Goal: Information Seeking & Learning: Understand process/instructions

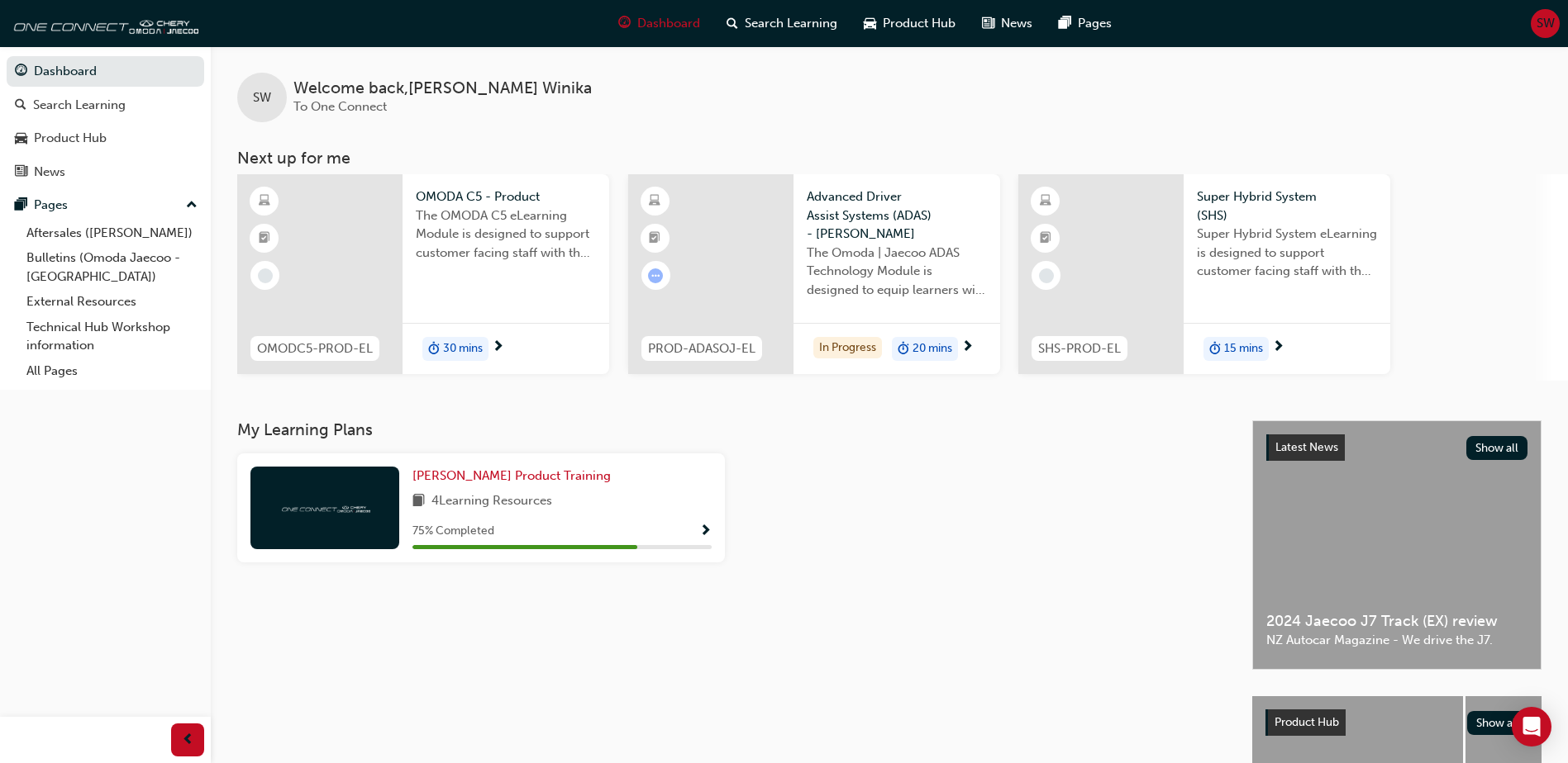
click at [371, 99] on div "Welcome back , [PERSON_NAME] To One Connect" at bounding box center [442, 97] width 299 height 37
click at [70, 376] on link "All Pages" at bounding box center [111, 371] width 184 height 26
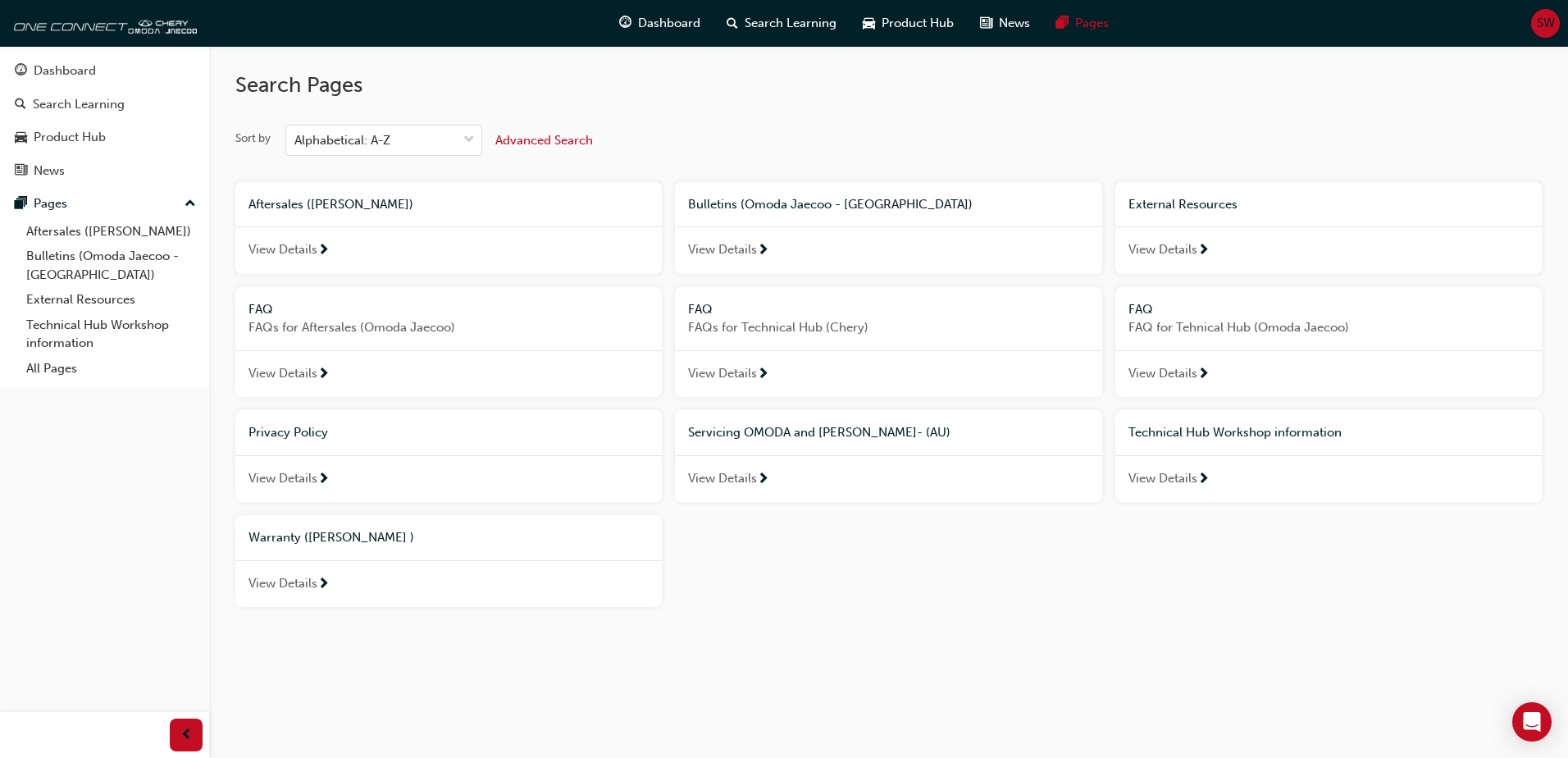
click at [297, 539] on span "Warranty ([PERSON_NAME] )" at bounding box center [331, 537] width 166 height 15
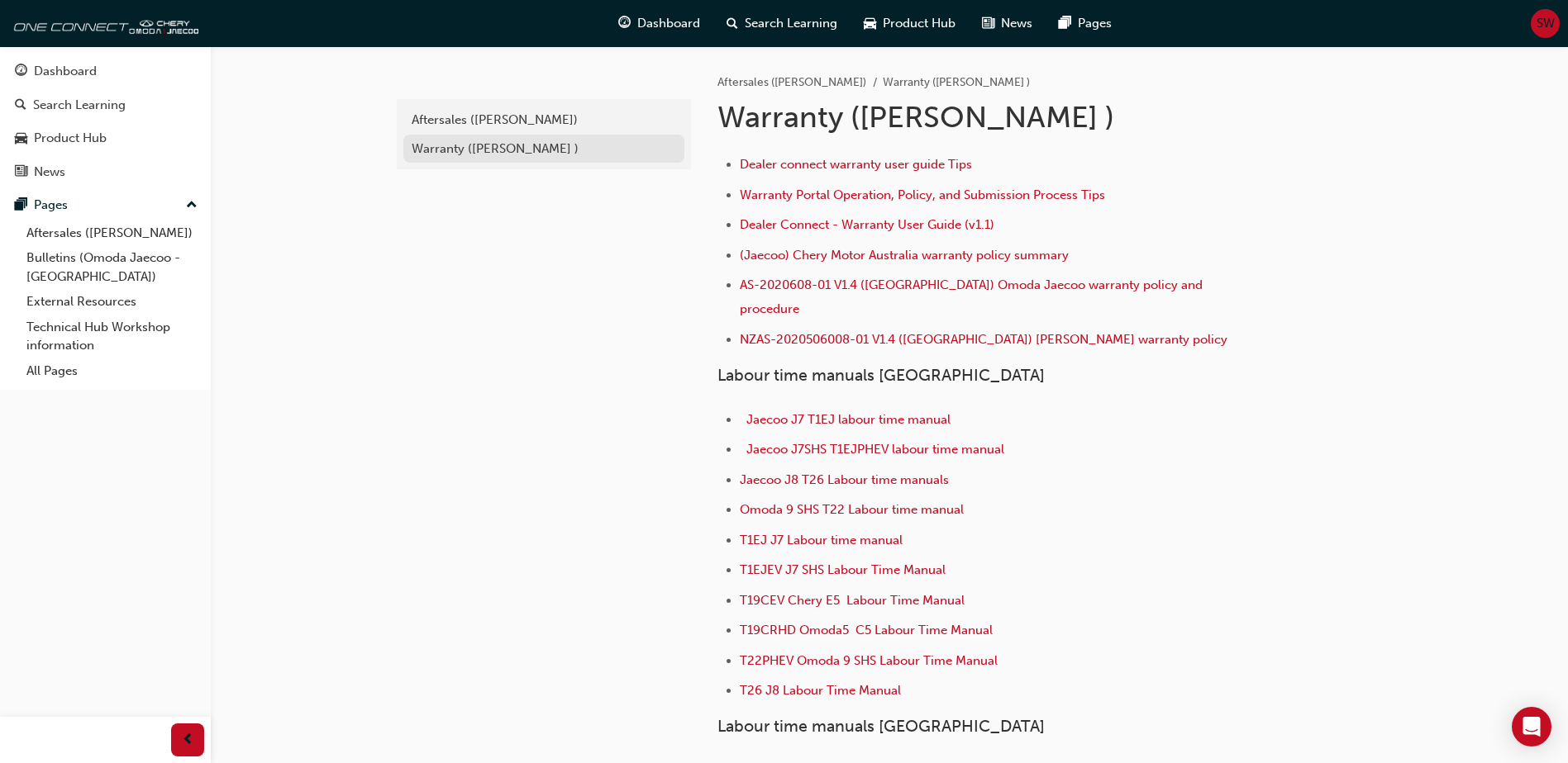
click at [450, 152] on div "Warranty ([PERSON_NAME] )" at bounding box center [544, 149] width 265 height 19
click at [798, 166] on span "Dealer connect warranty user guide Tips" at bounding box center [855, 164] width 232 height 15
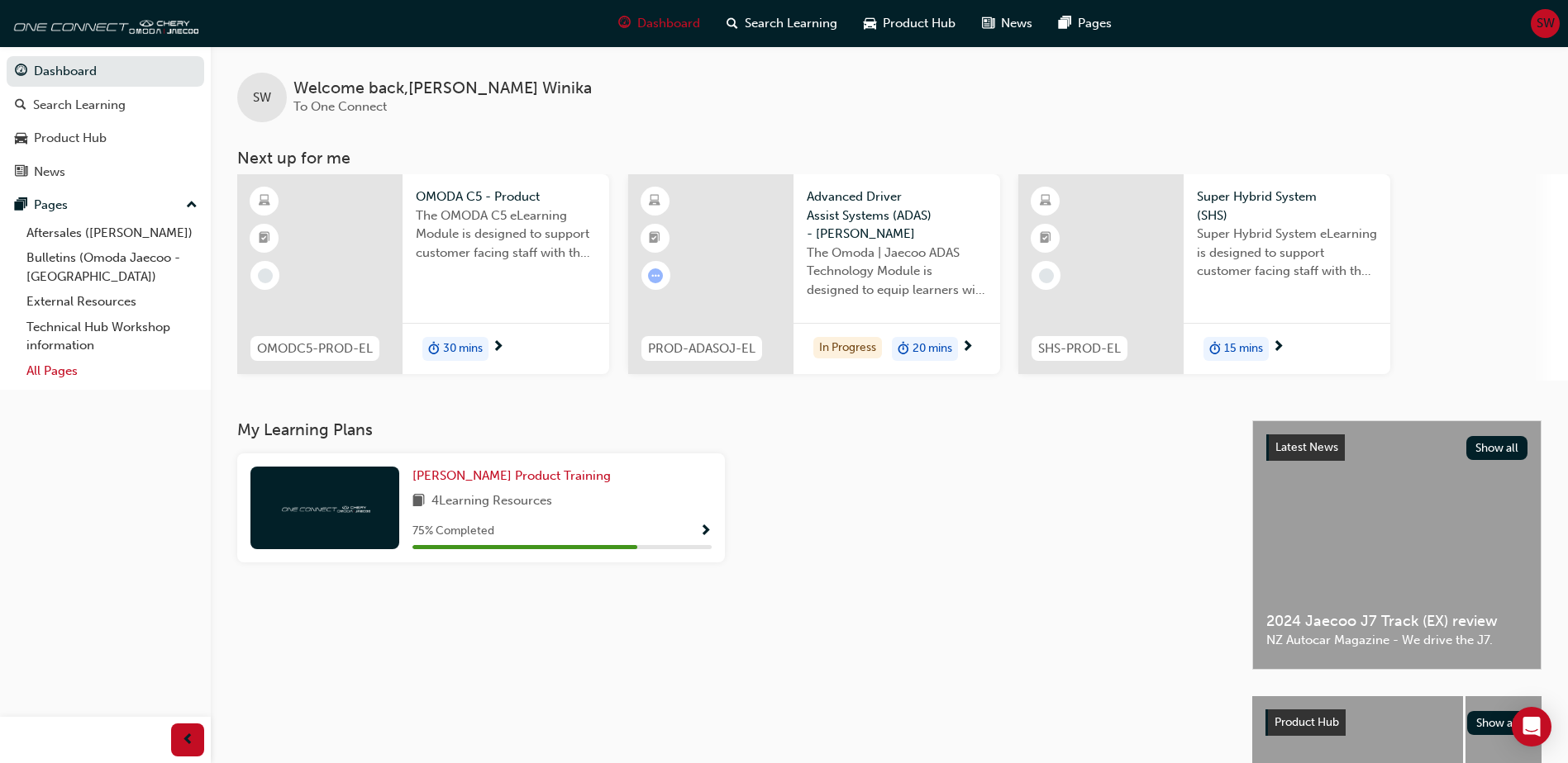
click at [45, 372] on link "All Pages" at bounding box center [111, 371] width 184 height 26
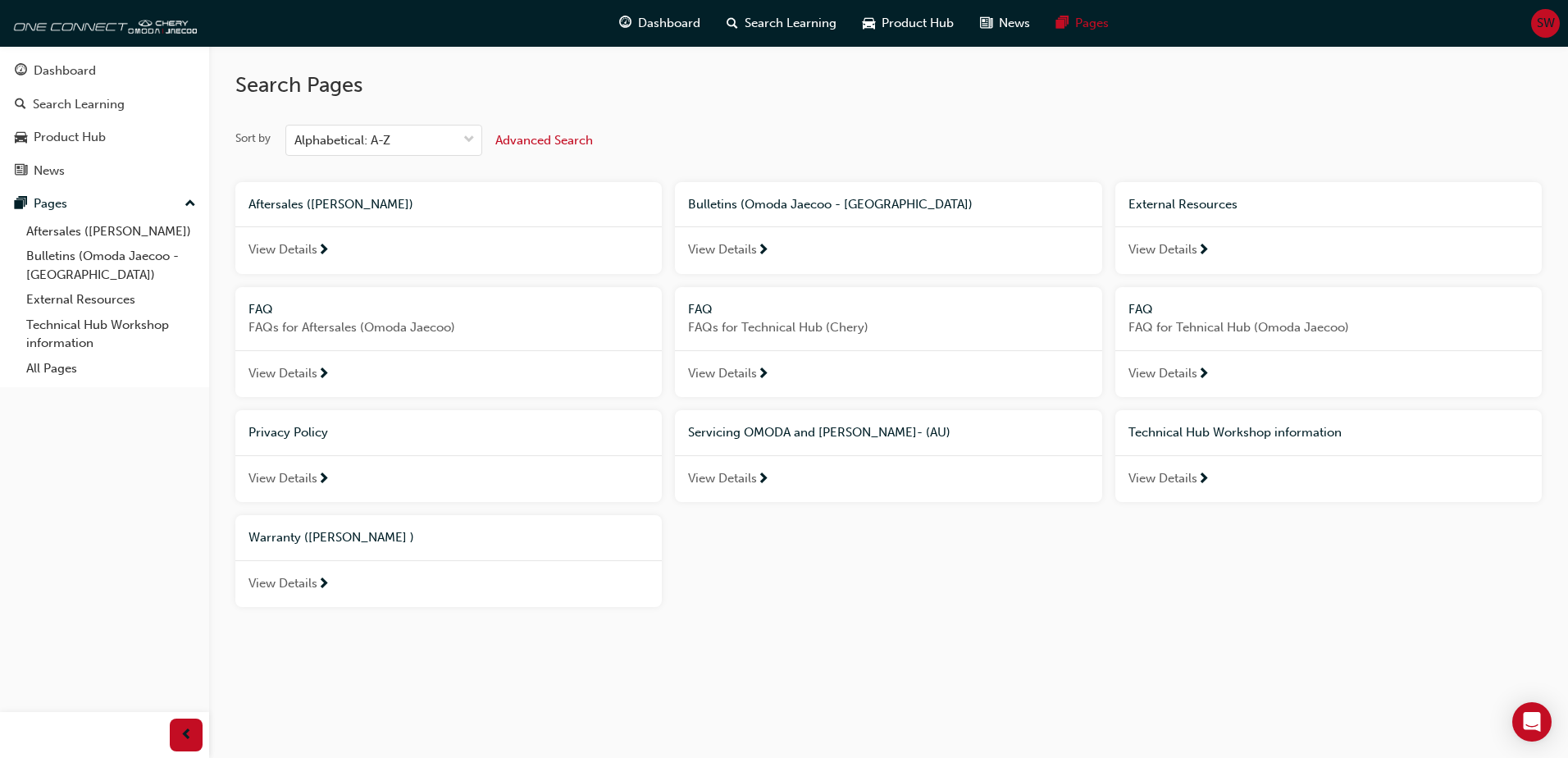
click at [305, 583] on span "View Details" at bounding box center [282, 583] width 69 height 19
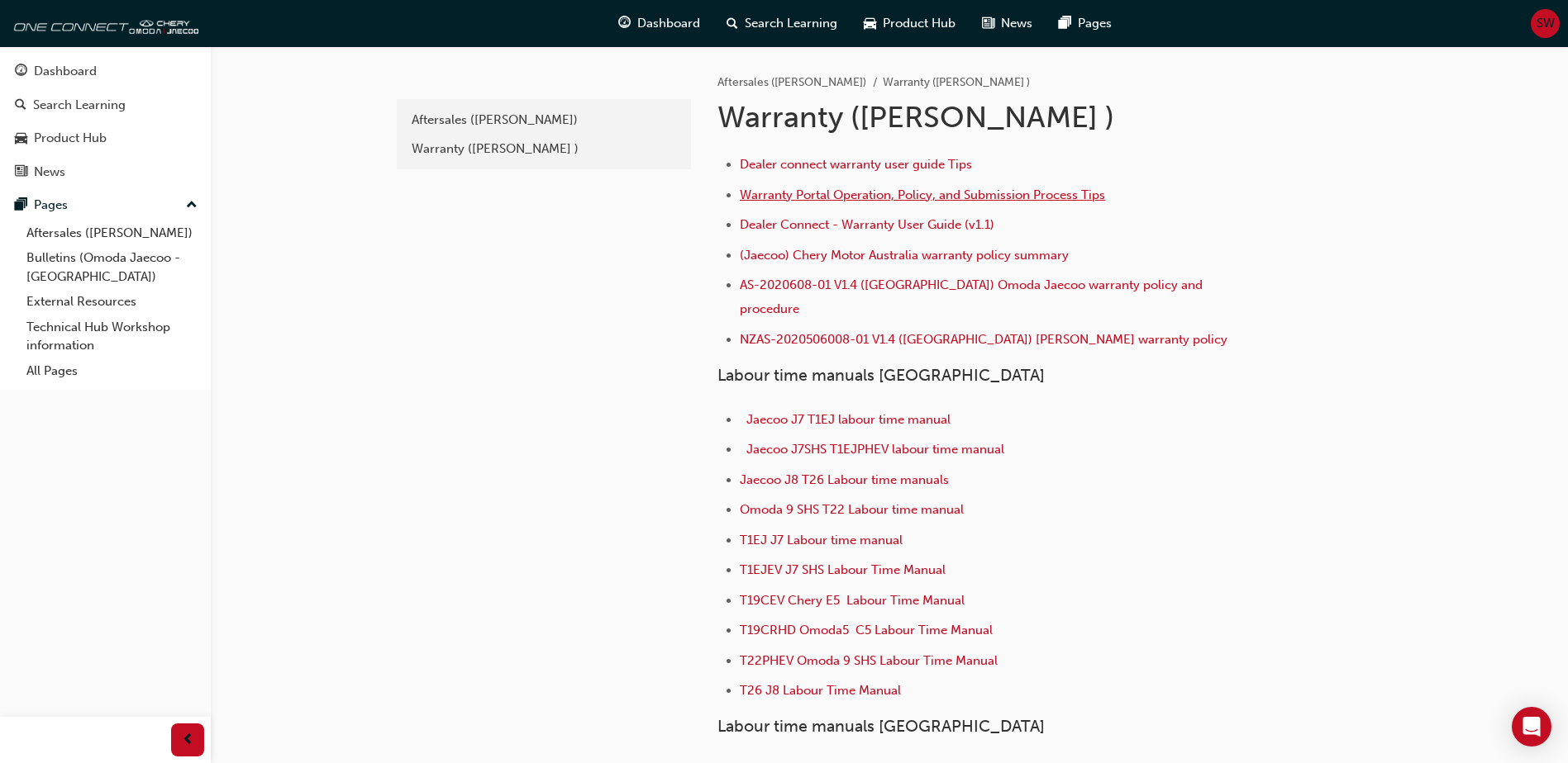
click at [796, 193] on span "Warranty Portal Operation, Policy, and Submission Process Tips" at bounding box center [921, 195] width 365 height 15
click at [782, 225] on span "Dealer Connect - Warranty User Guide (v1.1)" at bounding box center [867, 224] width 255 height 15
click at [823, 198] on span "Warranty Portal Operation, Policy, and Submission Process Tips" at bounding box center [921, 195] width 365 height 15
click at [789, 224] on span "Dealer Connect - Warranty User Guide (v1.1)" at bounding box center [867, 224] width 255 height 15
click at [805, 258] on span "(Jaecoo) Chery Motor Australia warranty policy summary" at bounding box center [903, 255] width 329 height 15
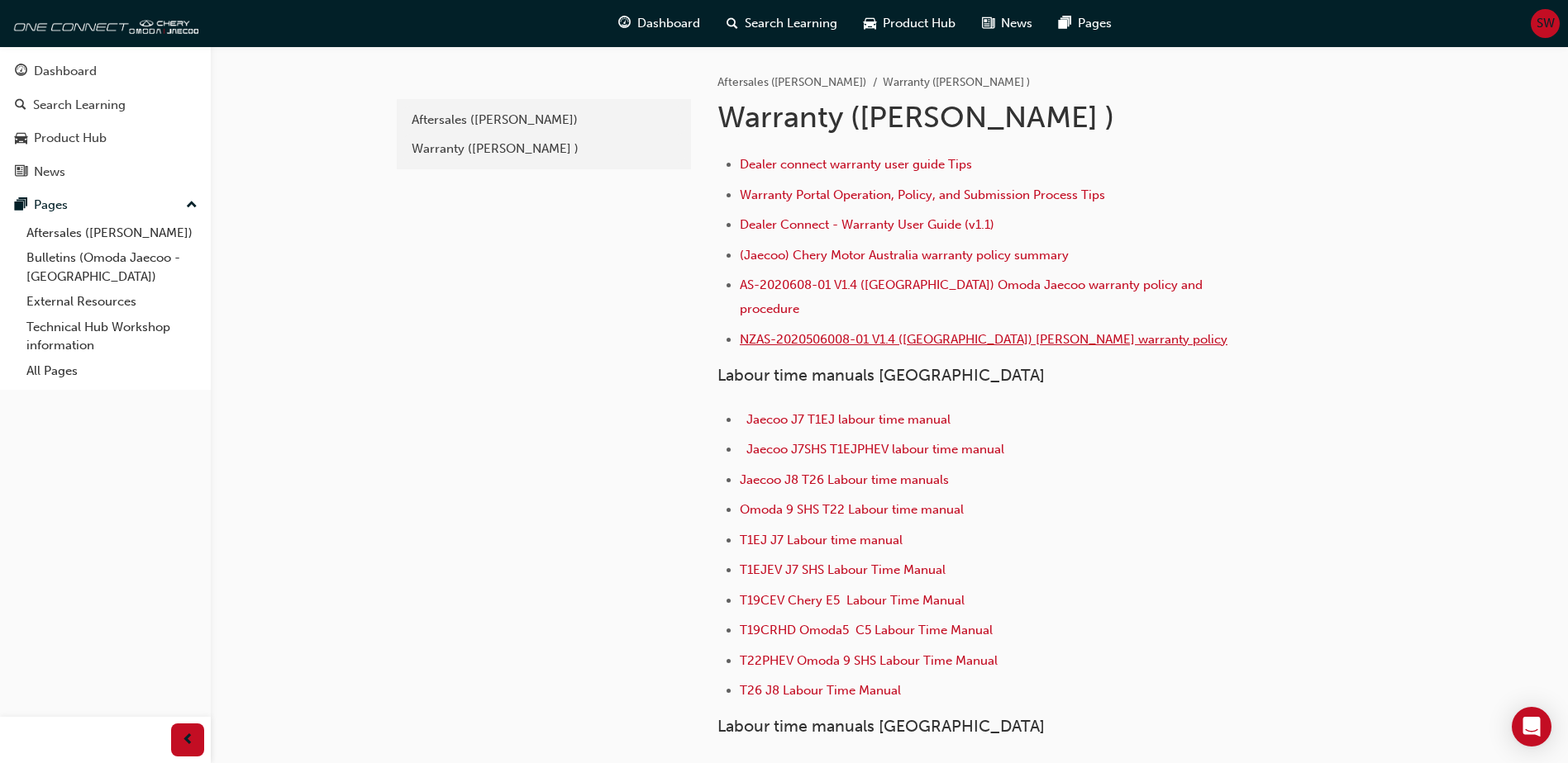
click at [781, 332] on span "NZAS-2020506008-01 V1.4 ([GEOGRAPHIC_DATA]) [PERSON_NAME] warranty policy" at bounding box center [983, 339] width 488 height 15
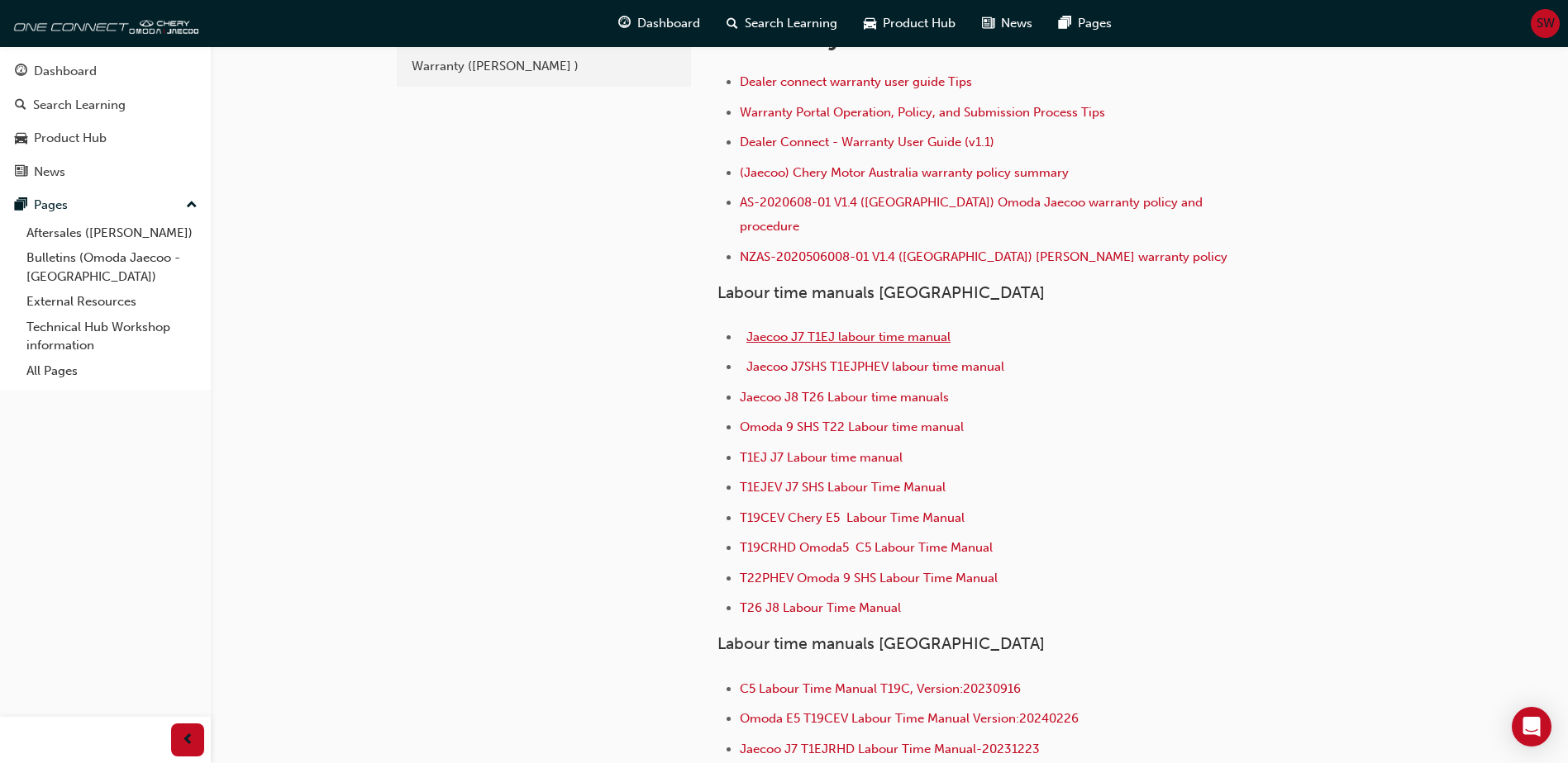
click at [822, 330] on span "Jaecoo J7 T1EJ labour time manual" at bounding box center [849, 337] width 205 height 15
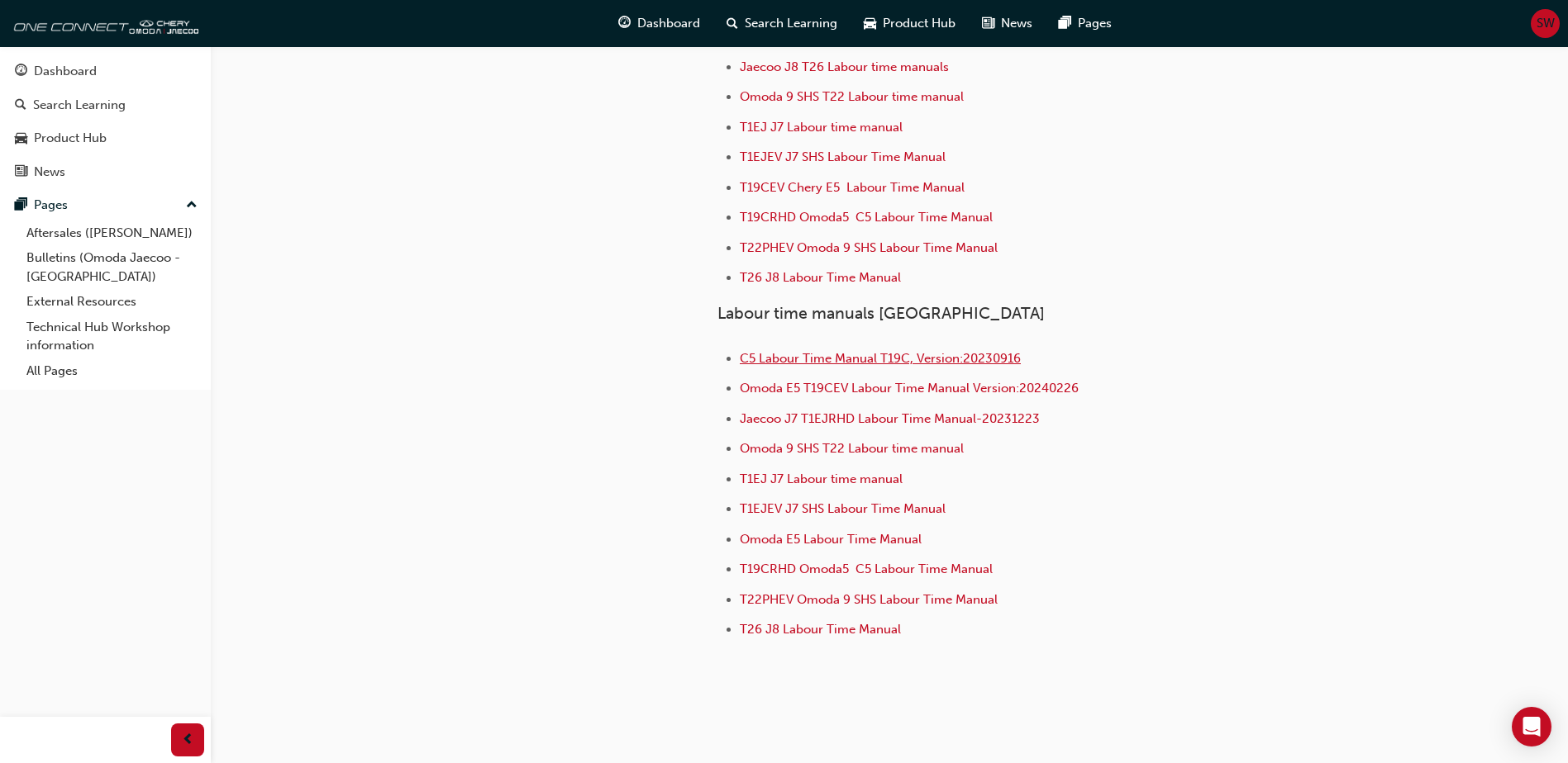
click at [780, 351] on span "C5 Labour Time Manual T19C, Version:20230916" at bounding box center [879, 359] width 281 height 15
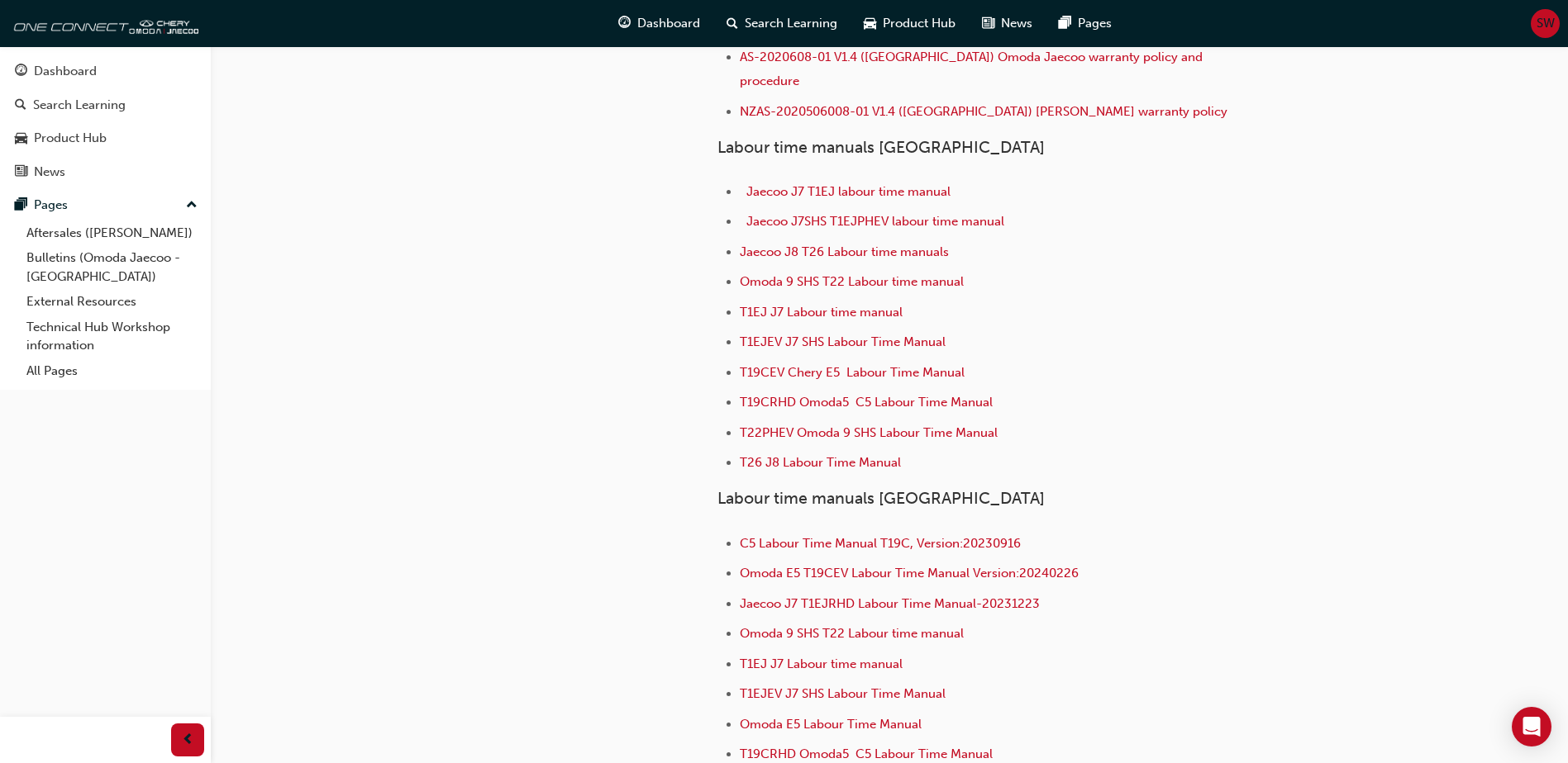
scroll to position [429, 0]
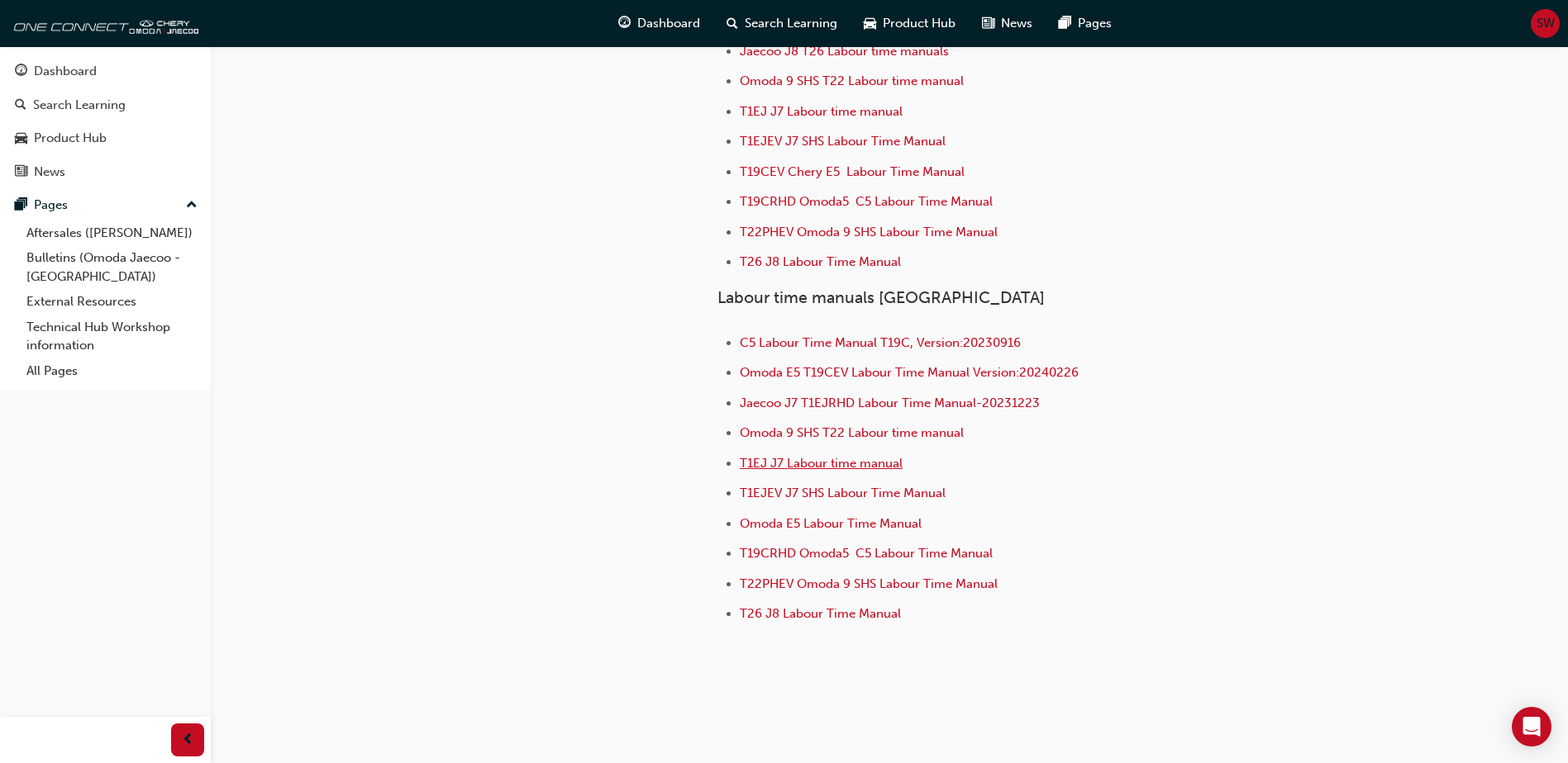
click at [776, 454] on li "T1EJ J7 Labour time manual" at bounding box center [997, 465] width 515 height 24
click at [776, 455] on span "T1EJ J7 Labour time manual" at bounding box center [820, 463] width 162 height 15
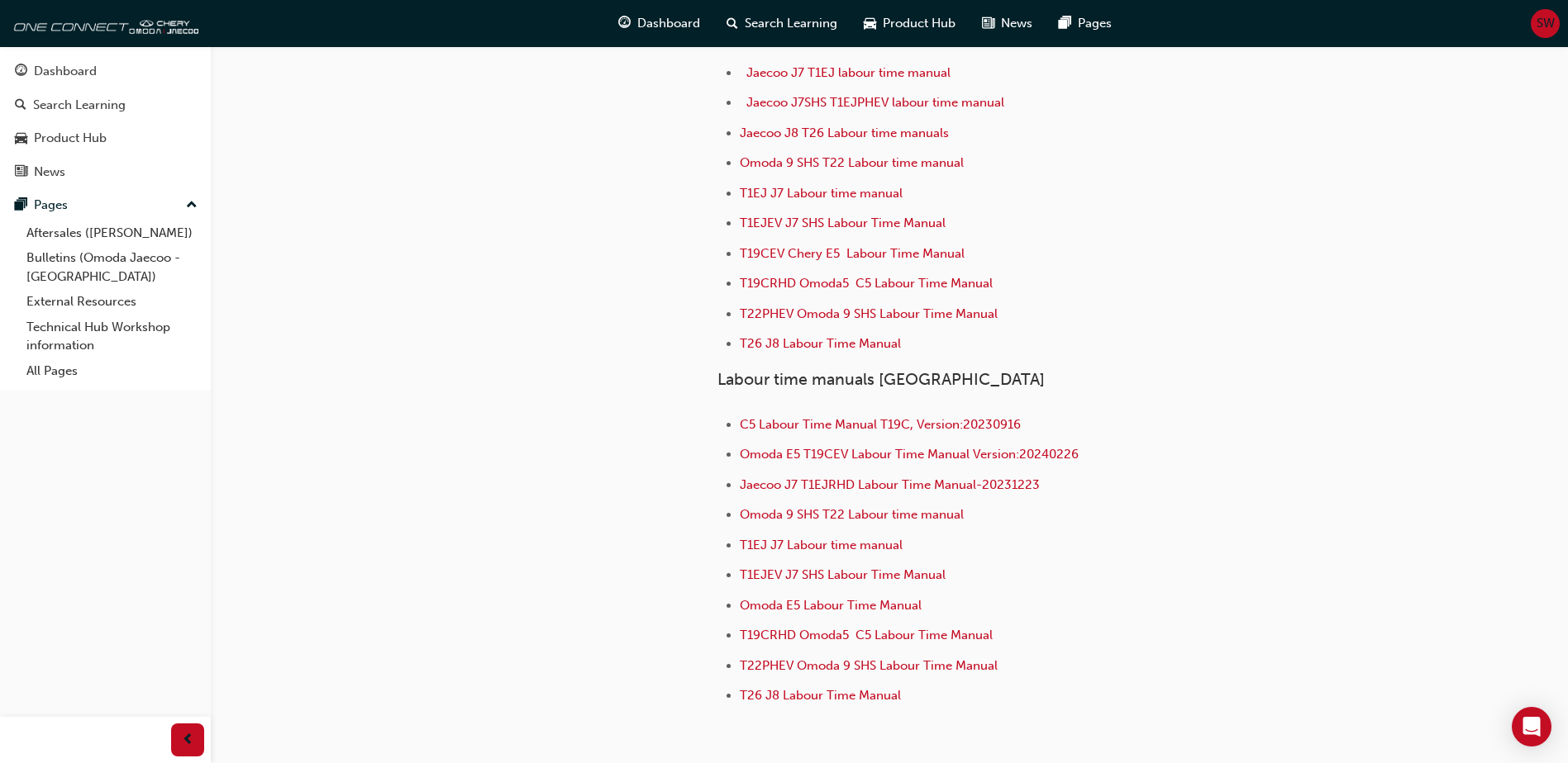
scroll to position [429, 0]
